Goal: Information Seeking & Learning: Compare options

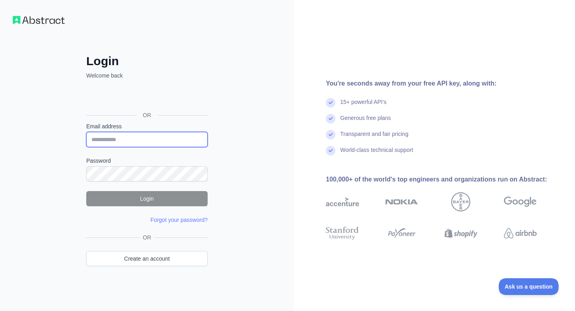
click at [159, 136] on input "Email address" at bounding box center [146, 139] width 121 height 15
type input "**********"
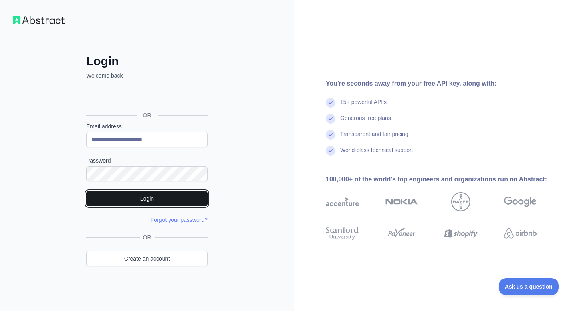
click at [165, 191] on button "Login" at bounding box center [146, 198] width 121 height 15
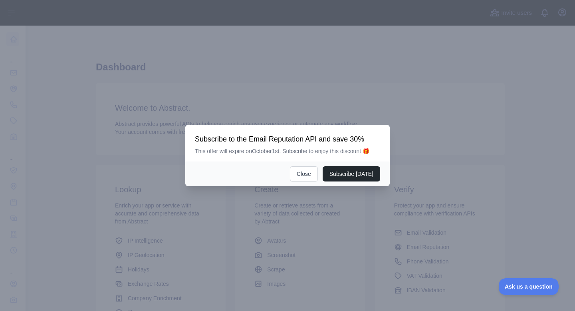
click at [302, 166] on div "Subscribe [DATE] Close" at bounding box center [287, 173] width 204 height 25
click at [302, 170] on button "Close" at bounding box center [304, 173] width 28 height 15
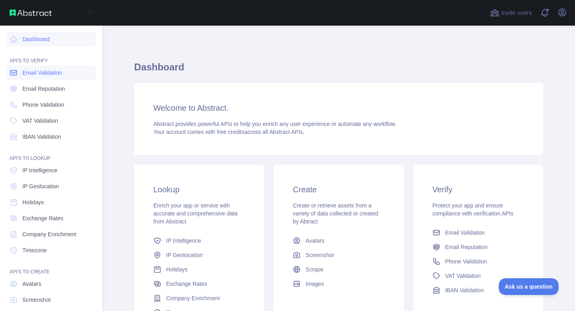
click at [12, 69] on icon at bounding box center [14, 73] width 8 height 8
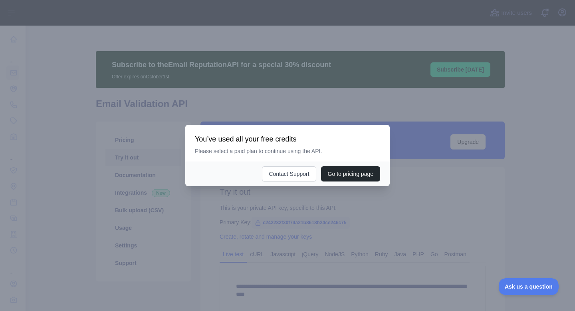
click at [248, 106] on div at bounding box center [287, 155] width 575 height 311
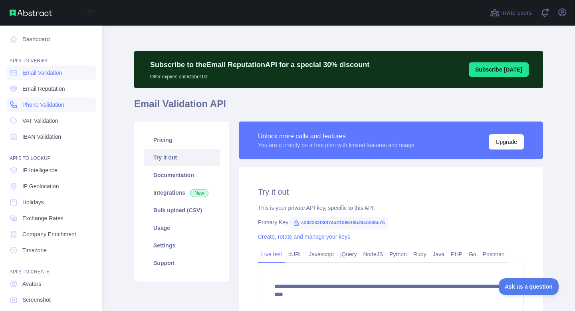
click at [24, 104] on span "Phone Validation" at bounding box center [43, 105] width 42 height 8
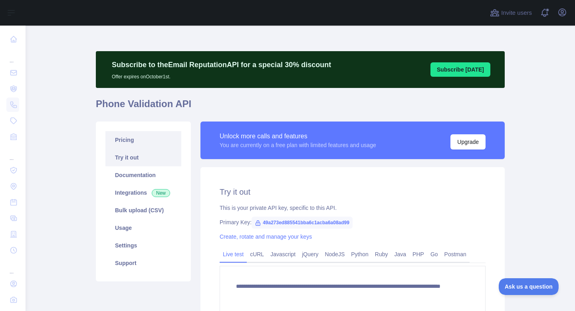
click at [143, 143] on link "Pricing" at bounding box center [143, 140] width 76 height 18
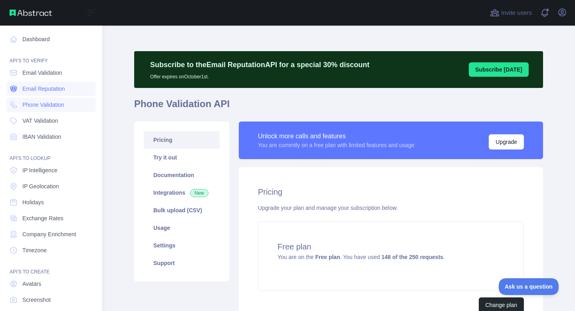
click at [43, 94] on link "Email Reputation" at bounding box center [50, 88] width 89 height 14
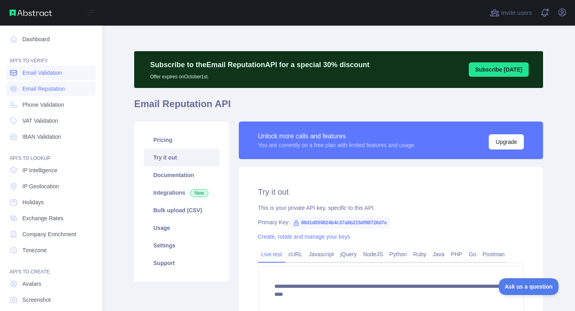
click at [46, 67] on link "Email Validation" at bounding box center [50, 72] width 89 height 14
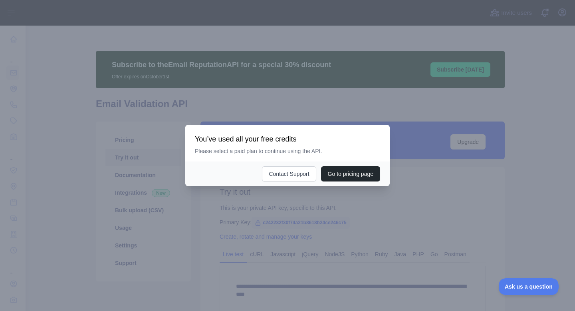
click at [130, 123] on div at bounding box center [287, 155] width 575 height 311
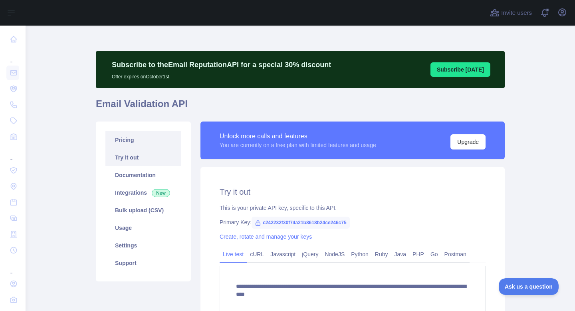
click at [131, 140] on link "Pricing" at bounding box center [143, 140] width 76 height 18
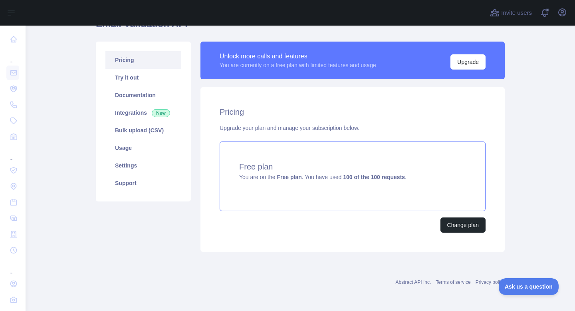
scroll to position [80, 0]
click at [159, 85] on link "Try it out" at bounding box center [143, 78] width 76 height 18
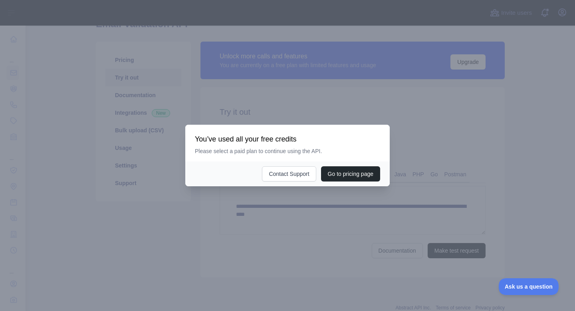
click at [188, 105] on div at bounding box center [287, 155] width 575 height 311
